Goal: Transaction & Acquisition: Purchase product/service

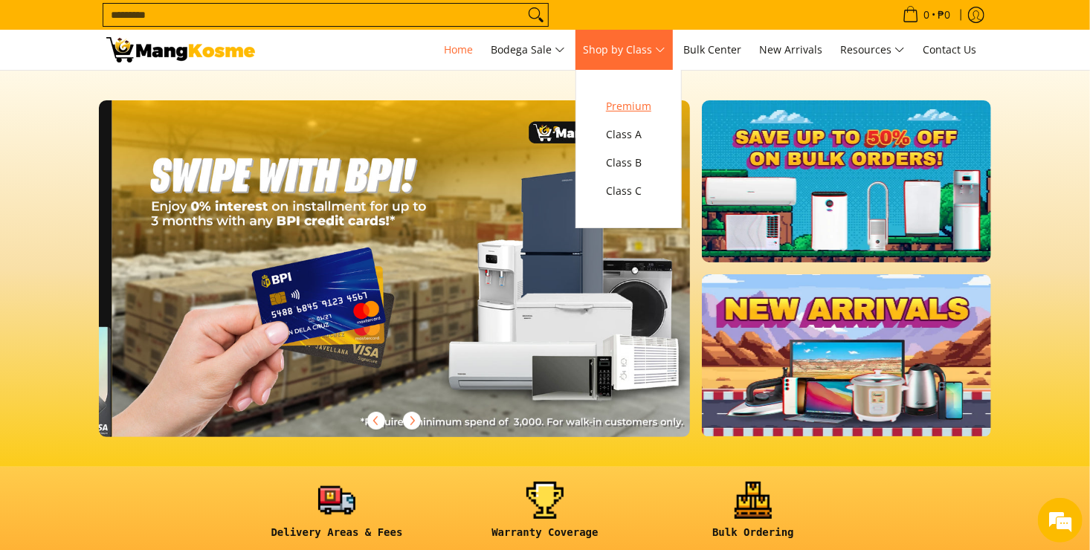
scroll to position [0, 1182]
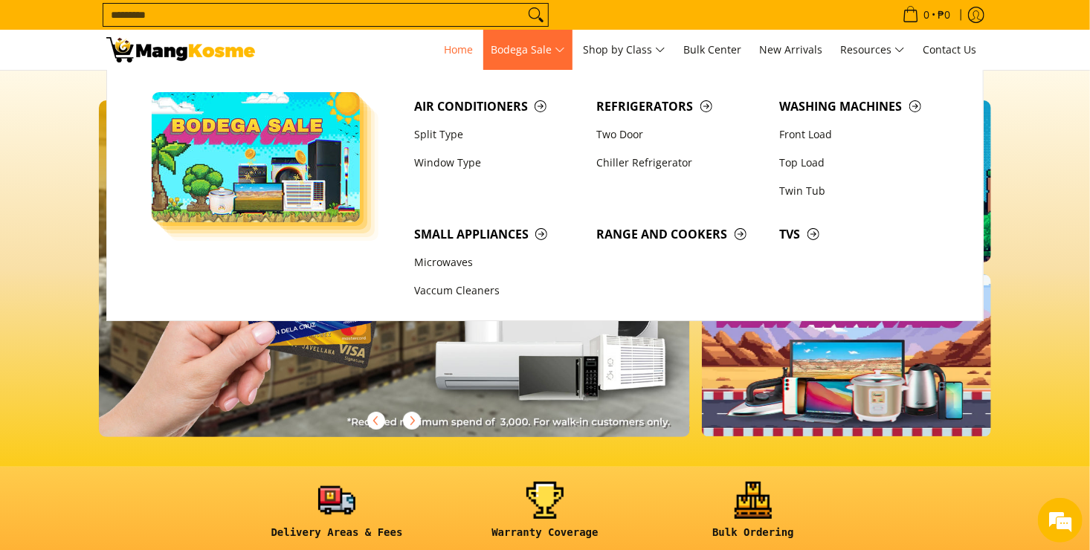
click at [560, 49] on span "Bodega Sale" at bounding box center [528, 50] width 74 height 19
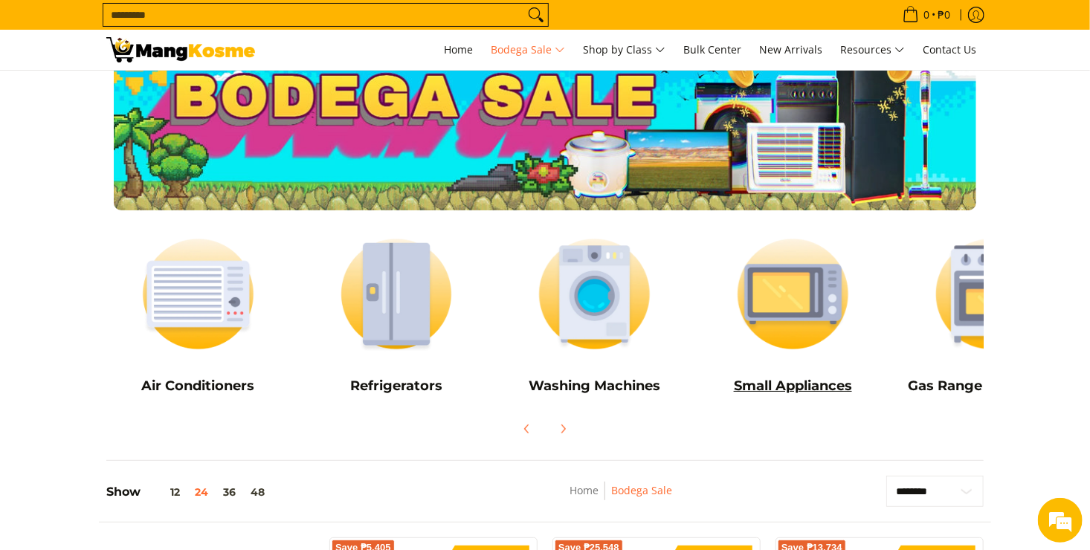
scroll to position [49, 0]
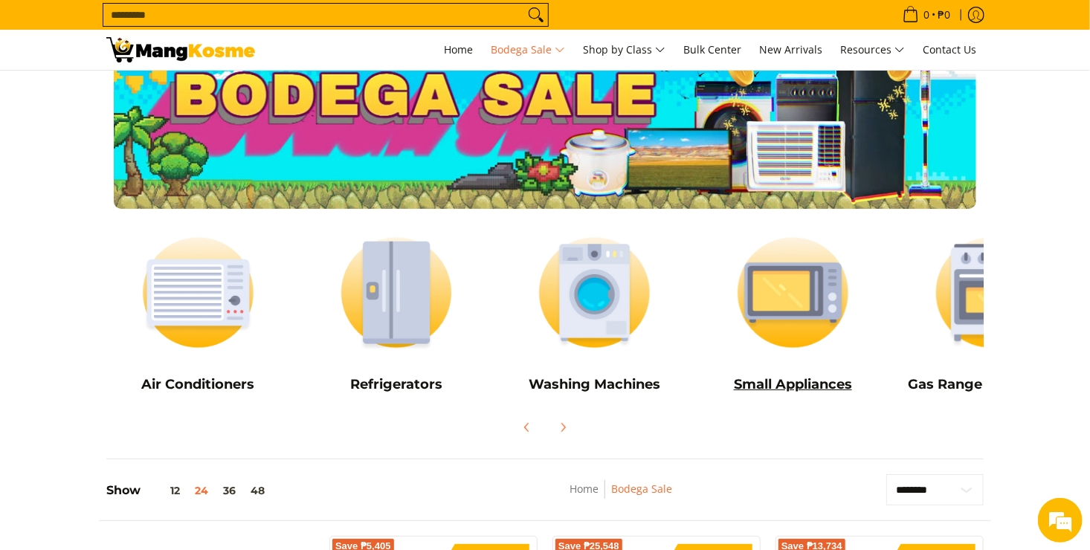
click at [779, 320] on img at bounding box center [793, 293] width 184 height 138
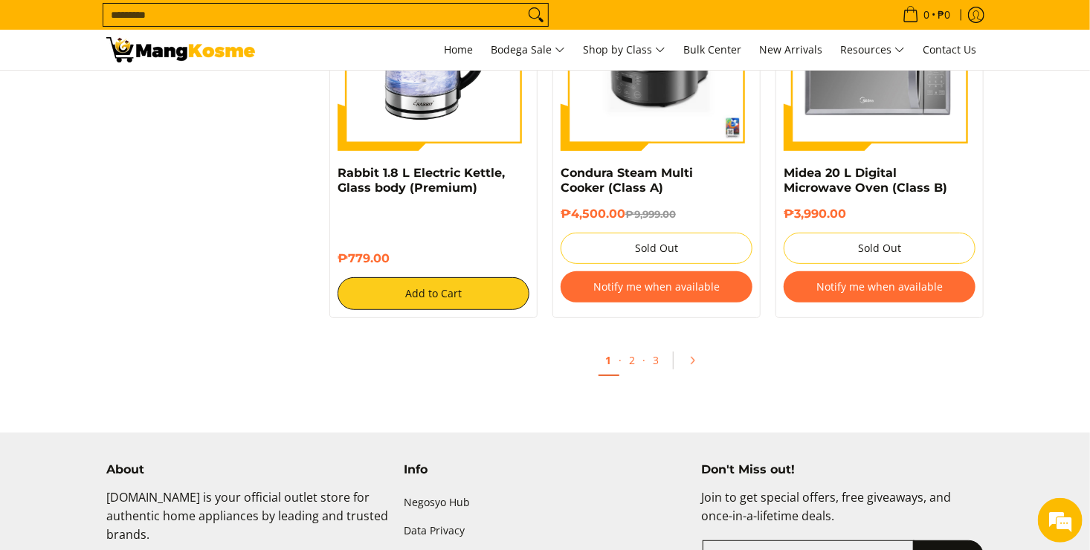
scroll to position [2850, 0]
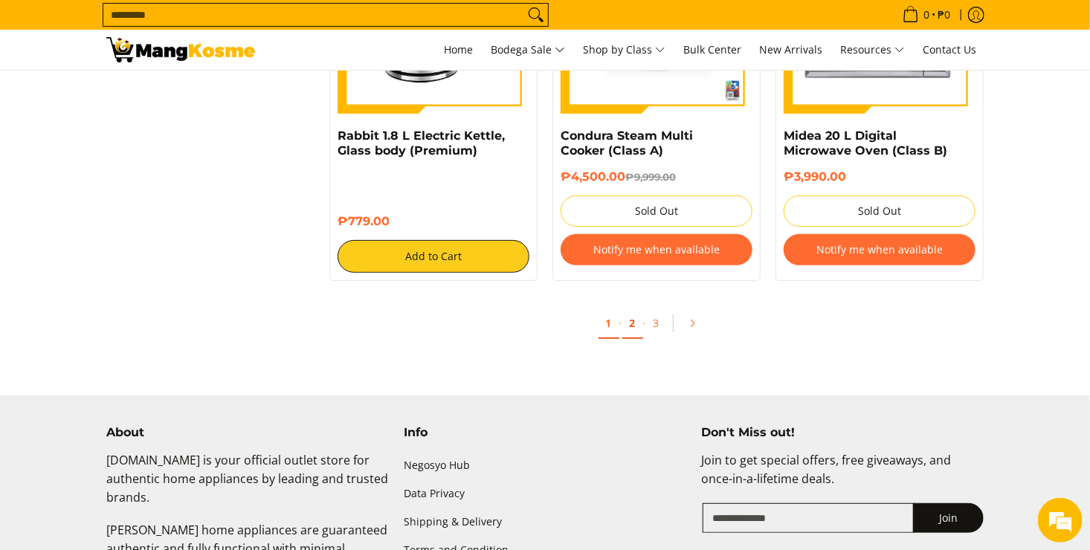
click at [633, 327] on link "2" at bounding box center [632, 324] width 21 height 30
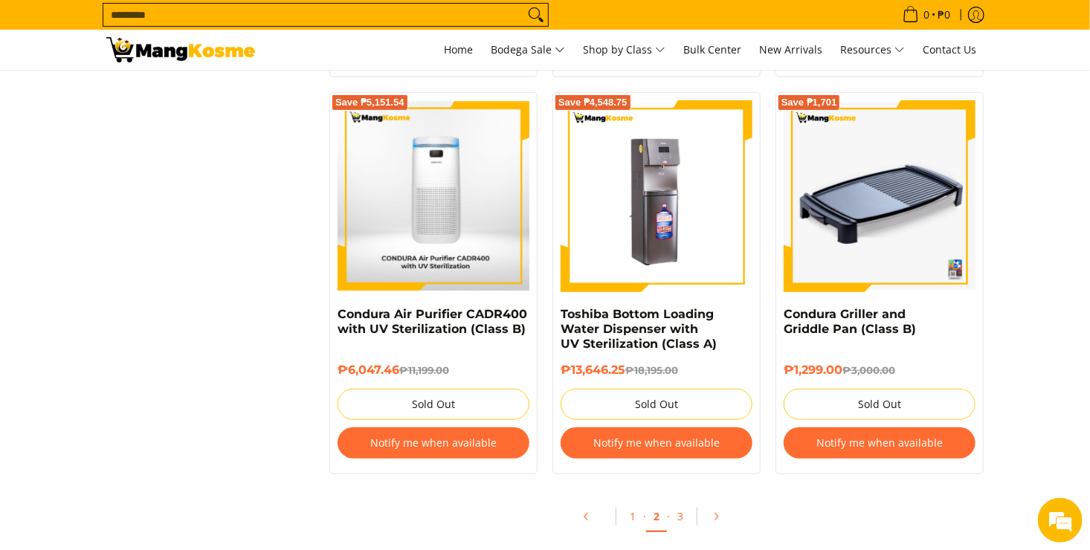
scroll to position [3172, 0]
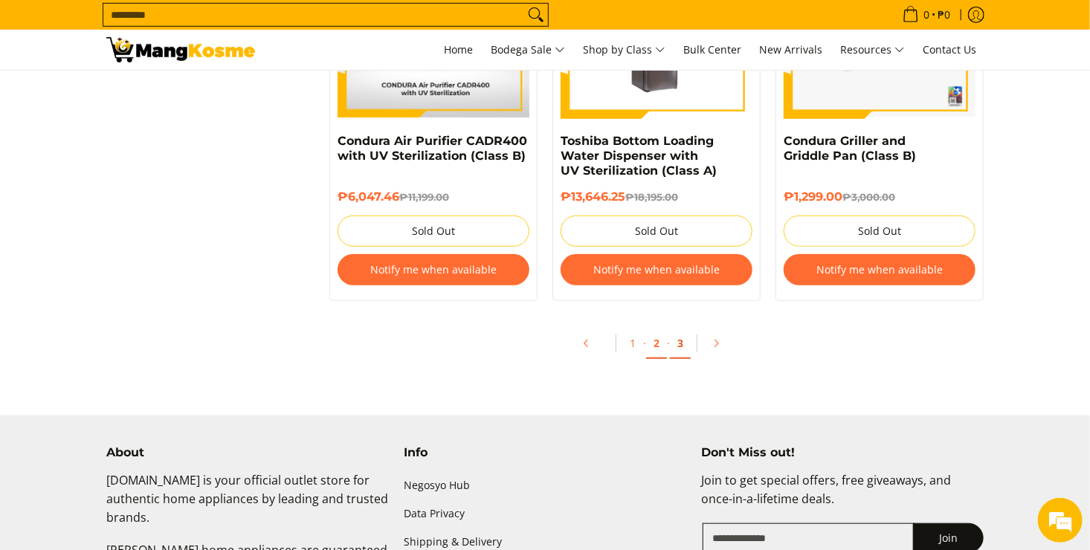
click at [673, 341] on link "3" at bounding box center [680, 344] width 21 height 30
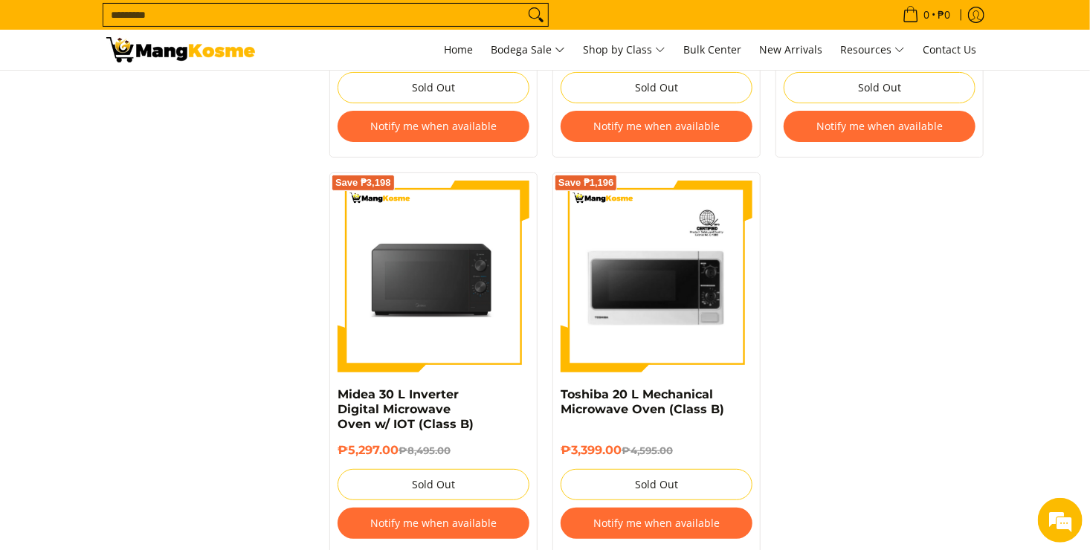
scroll to position [2850, 0]
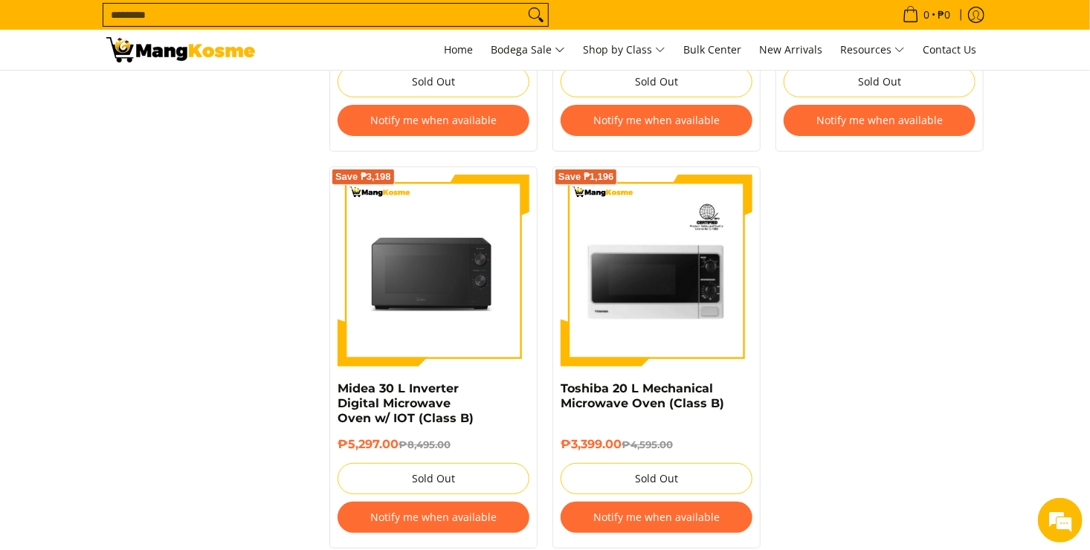
click at [233, 20] on input "Search..." at bounding box center [313, 15] width 421 height 22
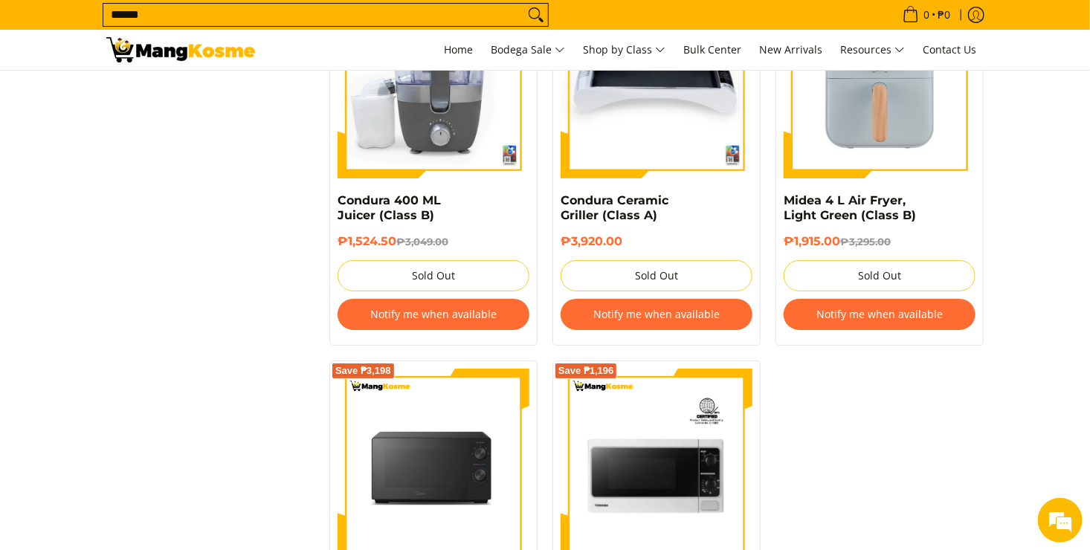
scroll to position [2611, 0]
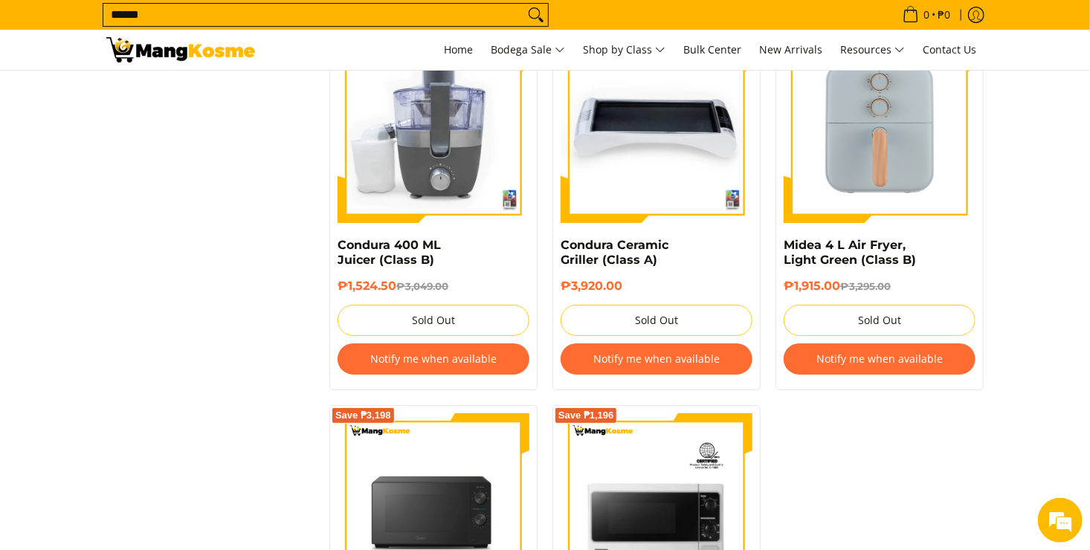
type input "******"
click at [524, 4] on button "Search" at bounding box center [536, 15] width 24 height 22
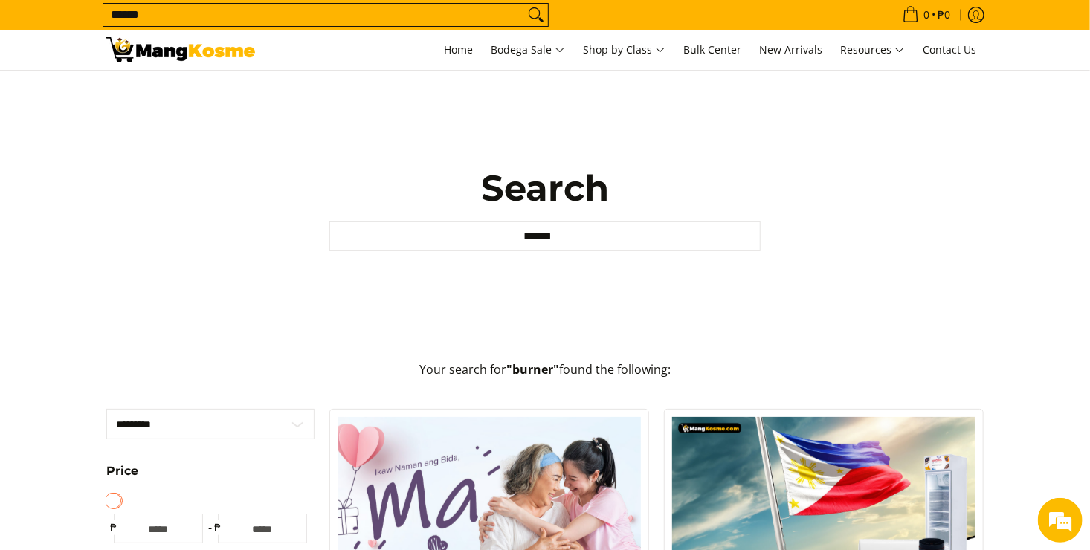
scroll to position [25, 0]
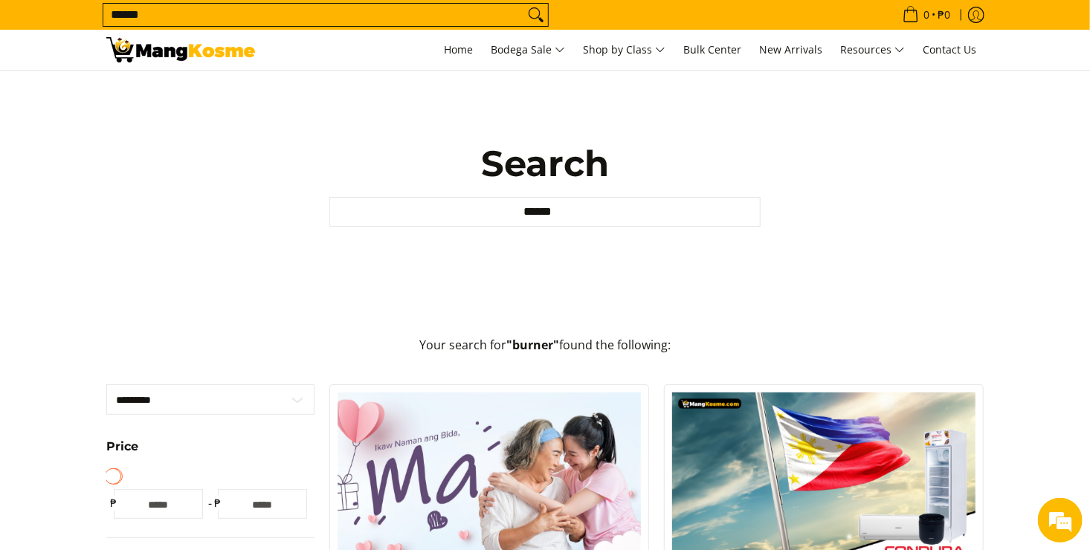
click at [434, 207] on input "******" at bounding box center [544, 212] width 431 height 30
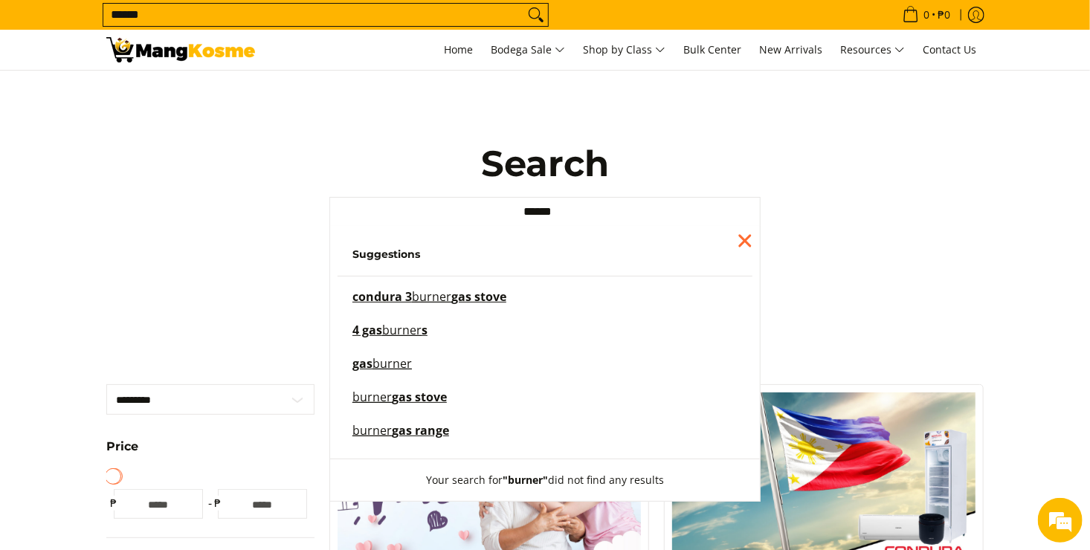
click at [236, 233] on div "Search Search... ****** Suggestions condura 3 burner gas stove 4 gas burner s g…" at bounding box center [545, 183] width 892 height 275
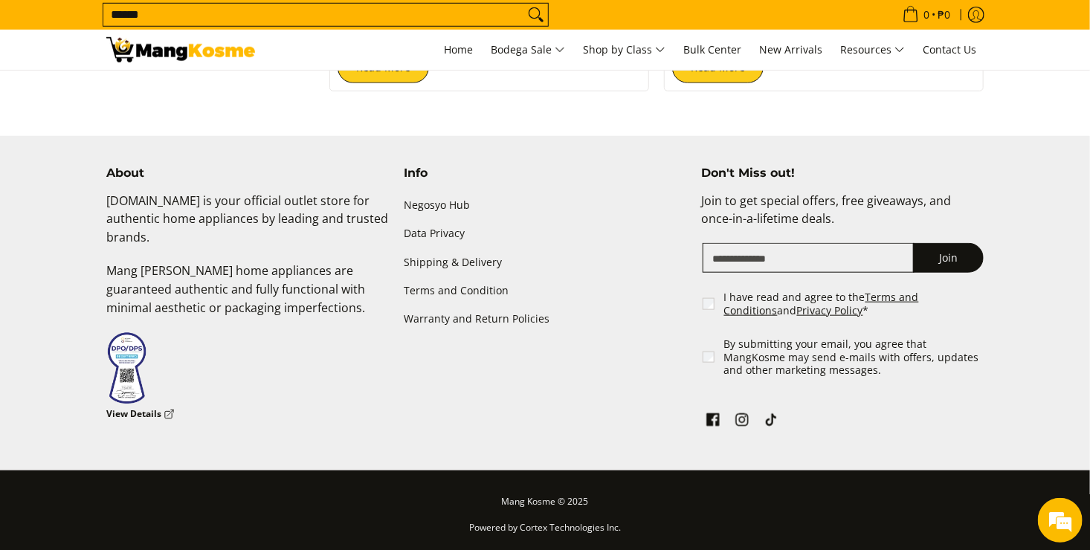
scroll to position [640, 0]
